Goal: Find contact information: Find contact information

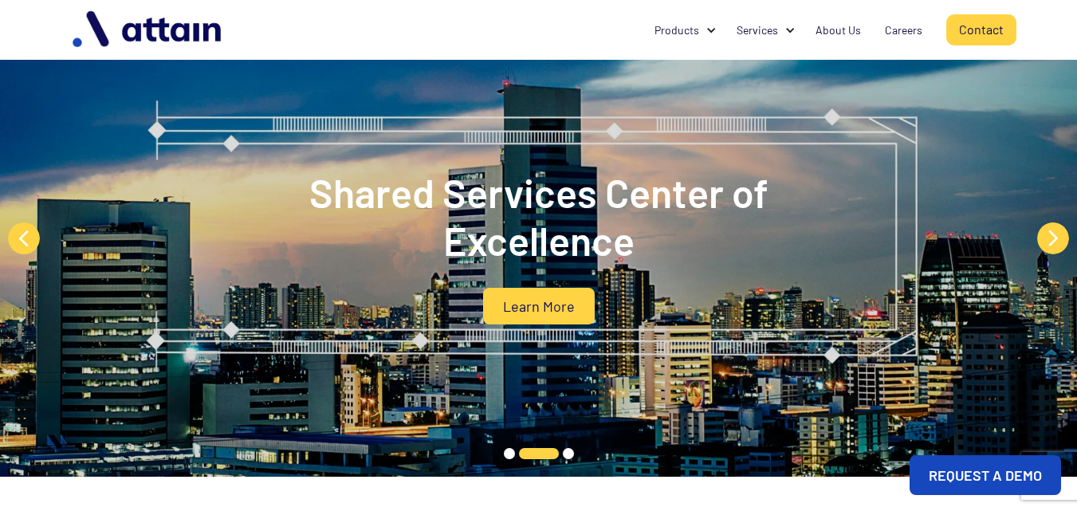
click at [963, 26] on link "Contact" at bounding box center [981, 29] width 70 height 31
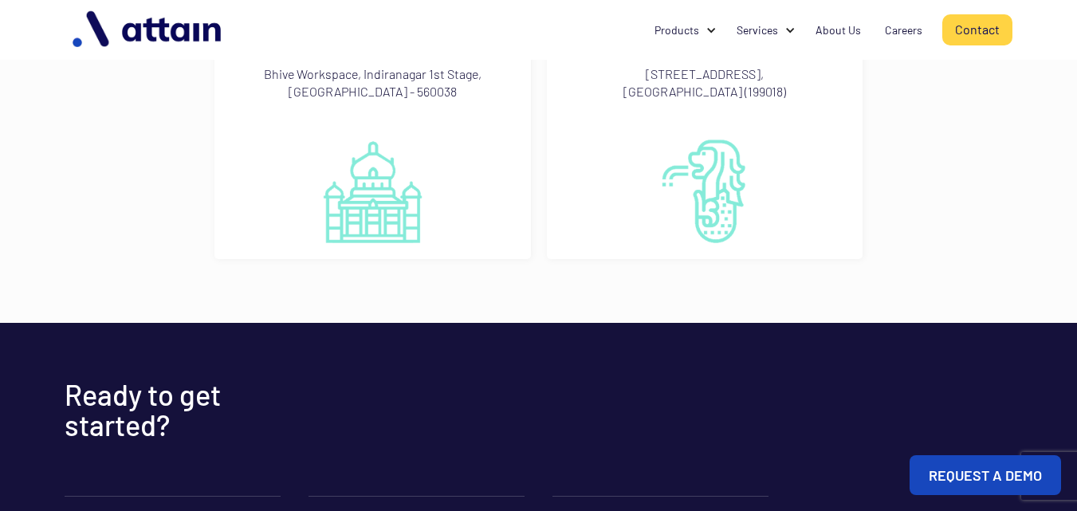
scroll to position [1460, 0]
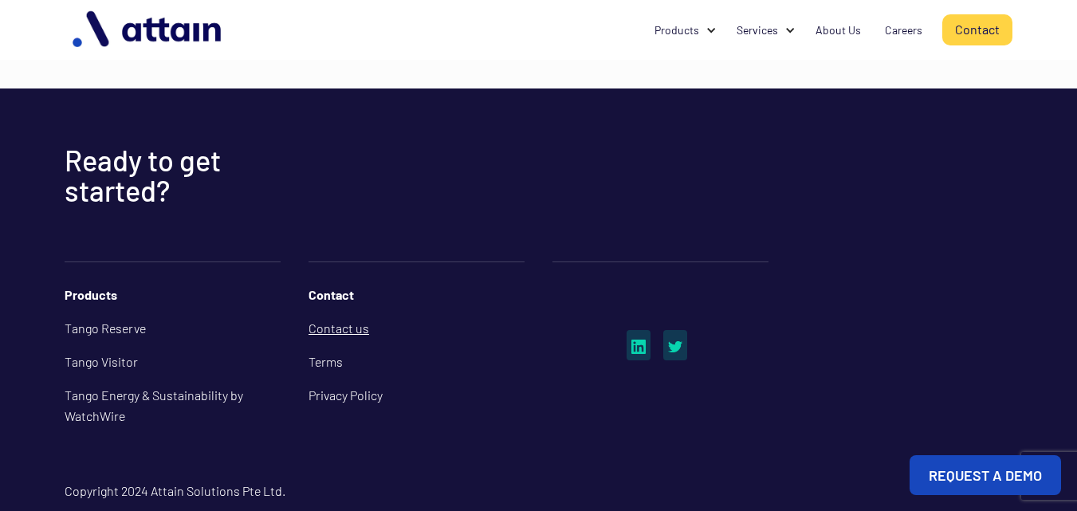
click at [338, 312] on link "Contact us" at bounding box center [416, 328] width 216 height 33
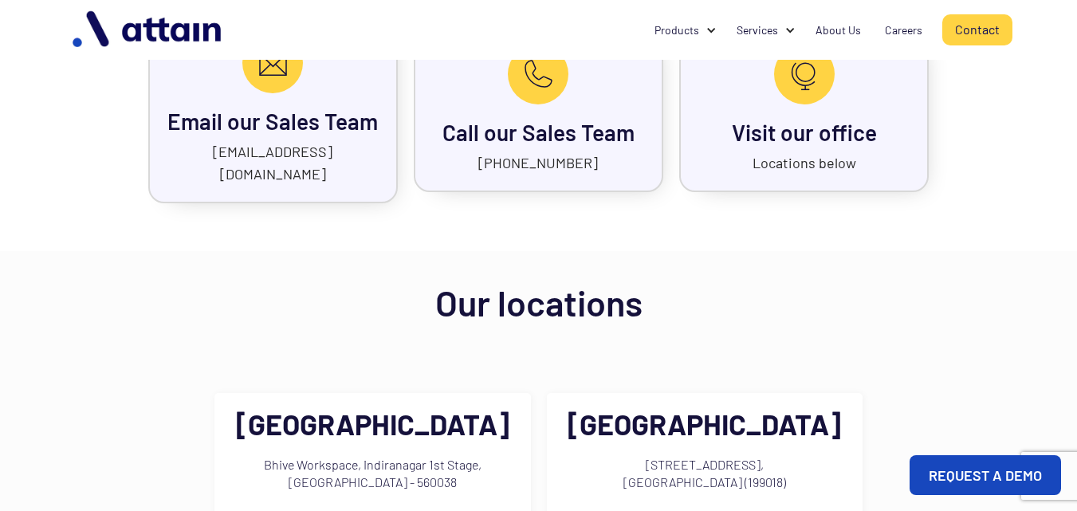
scroll to position [797, 0]
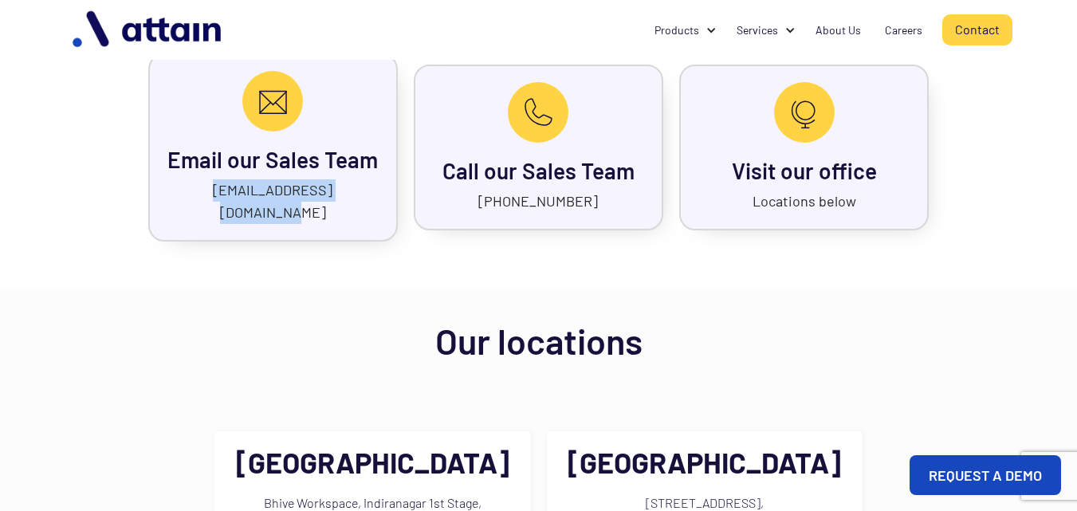
drag, startPoint x: 359, startPoint y: 188, endPoint x: 185, endPoint y: 195, distance: 174.7
click at [185, 195] on div "Email our Sales Team [EMAIL_ADDRESS][DOMAIN_NAME]" at bounding box center [272, 147] width 249 height 188
copy link "sales@attainsolutions.com"
